Goal: Information Seeking & Learning: Learn about a topic

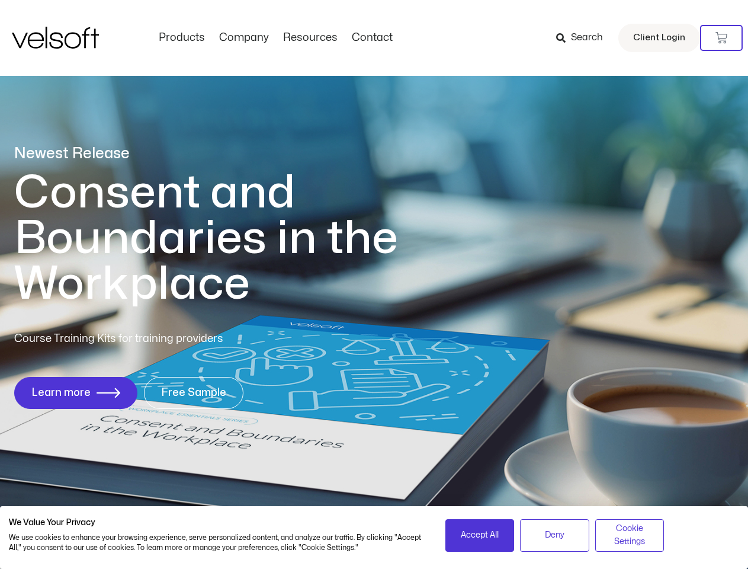
click at [374, 284] on h1 "Consent and Boundaries in the Workplace" at bounding box center [230, 238] width 432 height 137
click at [721, 38] on icon at bounding box center [721, 38] width 12 height 12
click at [480, 535] on span "Accept All" at bounding box center [480, 534] width 38 height 13
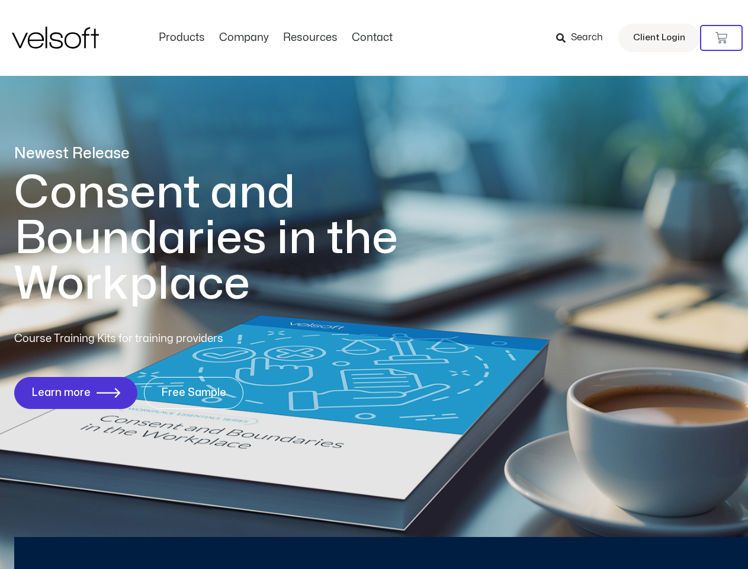
click at [554, 535] on div "Newest Release Consent and Boundaries in the Workplace Course Training Kits for…" at bounding box center [374, 282] width 748 height 575
click at [630, 535] on div "Newest Release Consent and Boundaries in the Workplace Course Training Kits for…" at bounding box center [374, 282] width 748 height 575
